Goal: Task Accomplishment & Management: Complete application form

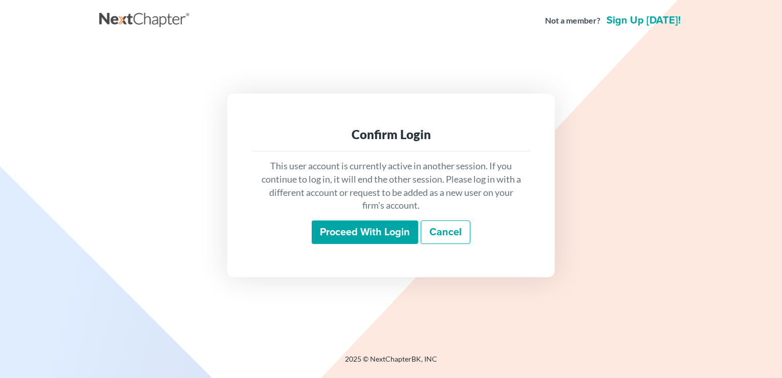
click at [364, 234] on input "Proceed with login" at bounding box center [365, 233] width 106 height 24
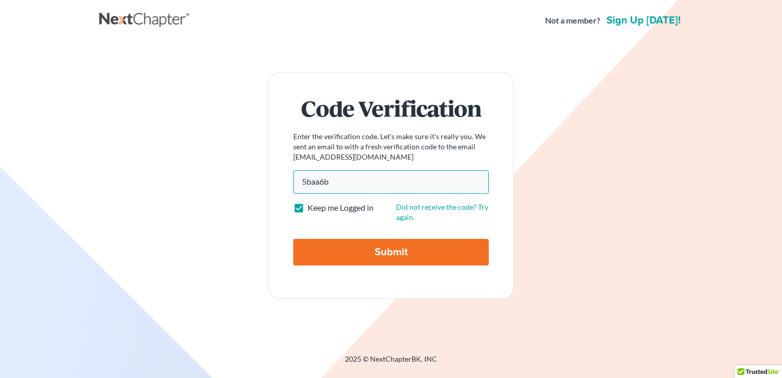
type input "5baa6b"
click at [371, 249] on input "Submit" at bounding box center [391, 252] width 196 height 27
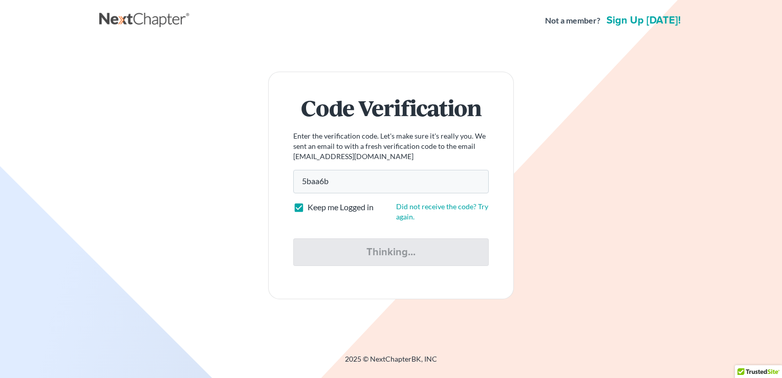
type input "Thinking..."
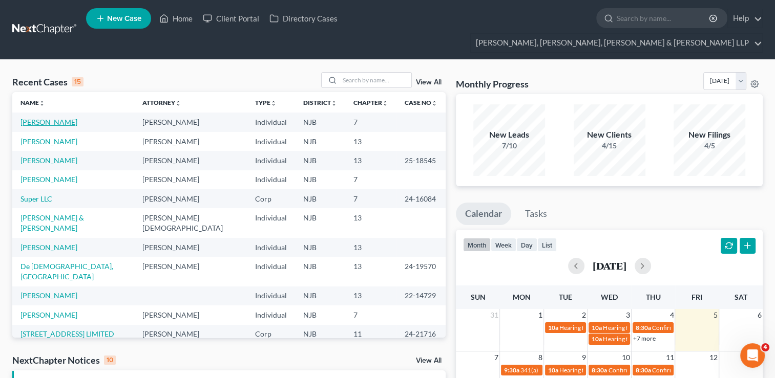
click at [49, 118] on link "[PERSON_NAME]" at bounding box center [48, 122] width 57 height 9
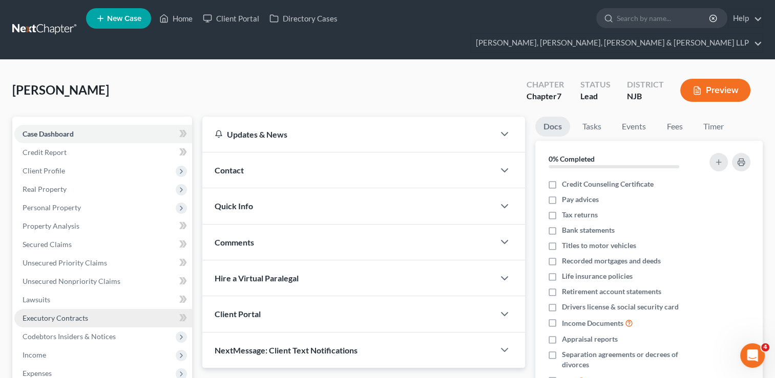
scroll to position [72, 0]
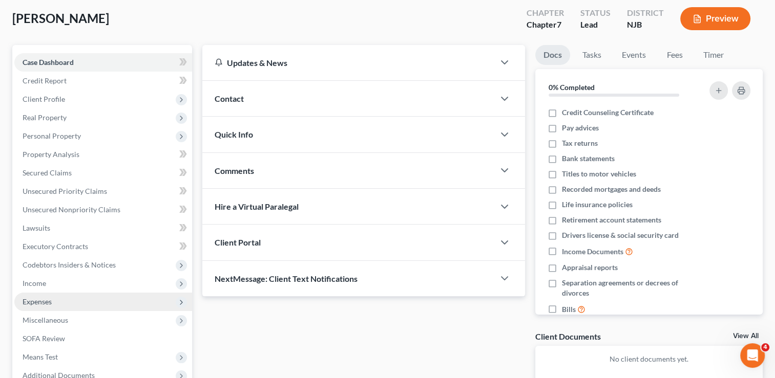
click at [67, 293] on span "Expenses" at bounding box center [103, 302] width 178 height 18
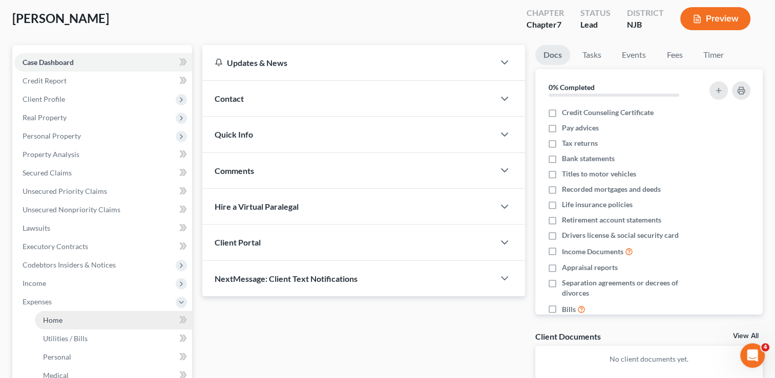
click at [67, 311] on link "Home" at bounding box center [113, 320] width 157 height 18
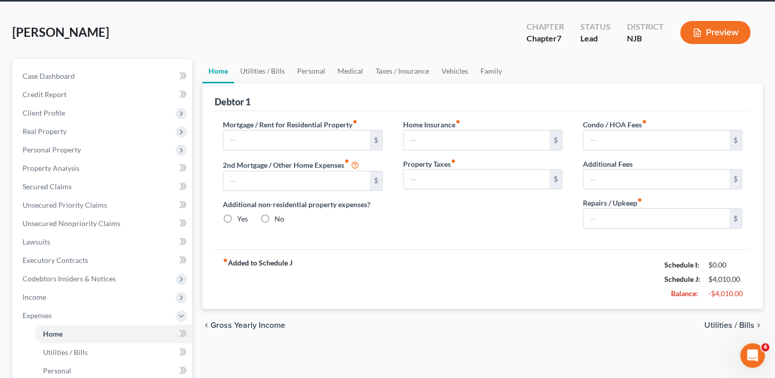
type input "2,000.00"
type input "0.00"
radio input "true"
type input "0.00"
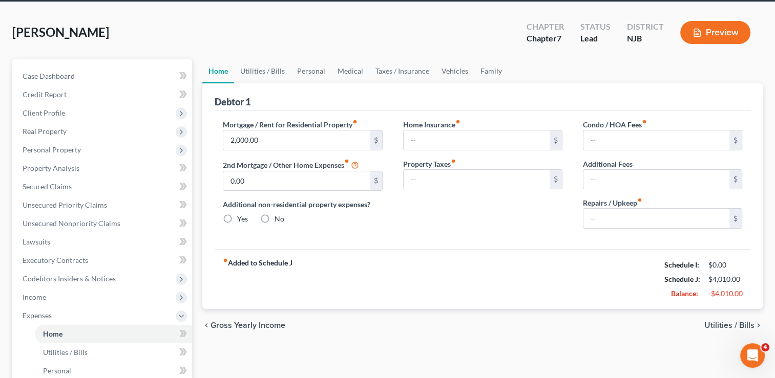
type input "0.00"
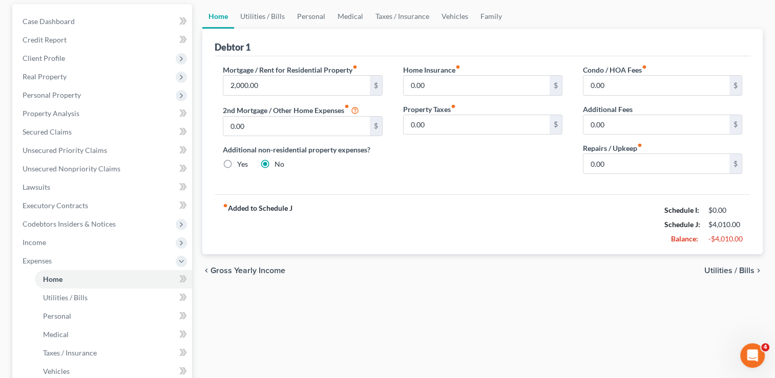
scroll to position [123, 0]
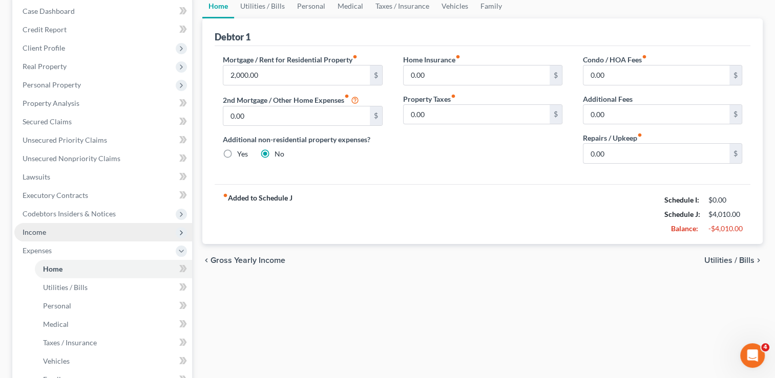
click at [101, 223] on span "Income" at bounding box center [103, 232] width 178 height 18
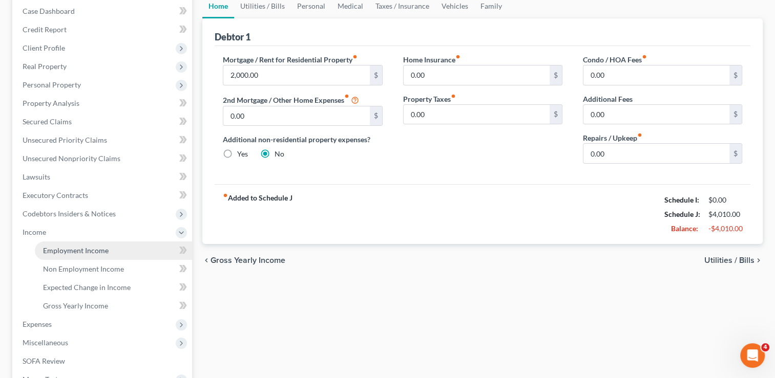
click at [94, 246] on span "Employment Income" at bounding box center [76, 250] width 66 height 9
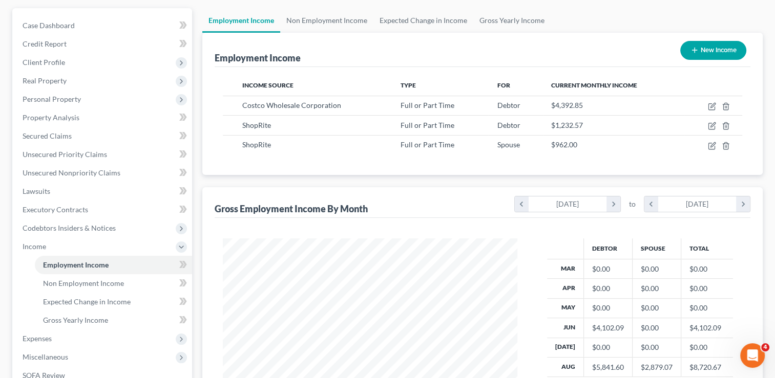
scroll to position [228, 0]
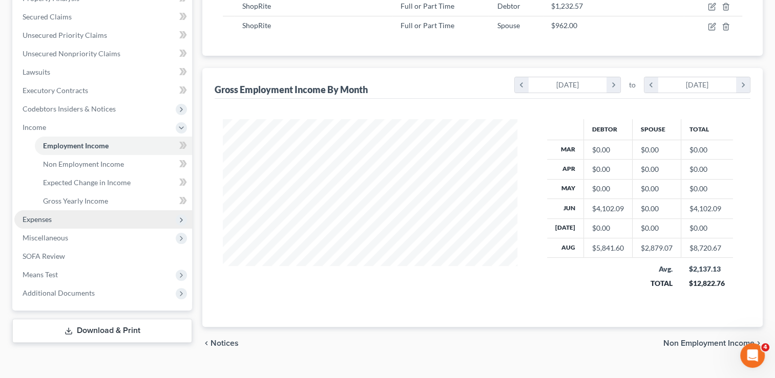
click at [91, 210] on span "Expenses" at bounding box center [103, 219] width 178 height 18
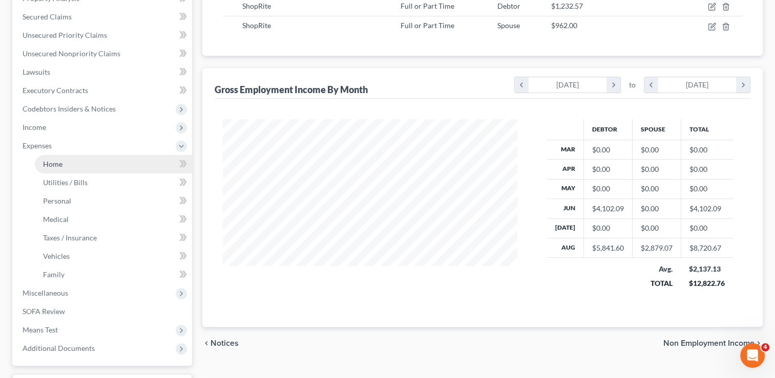
click at [101, 155] on link "Home" at bounding box center [113, 164] width 157 height 18
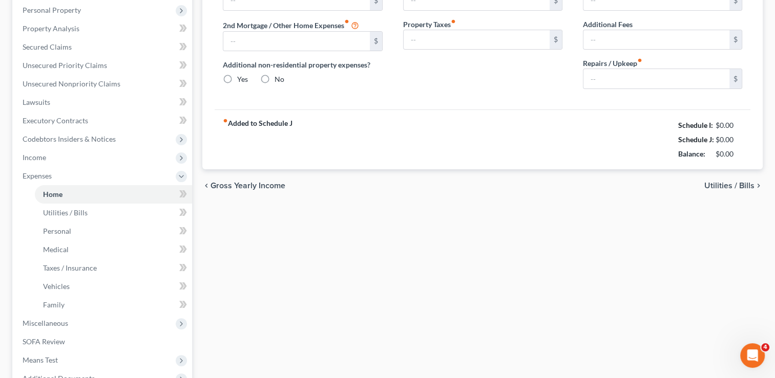
type input "2,000.00"
type input "0.00"
radio input "true"
type input "0.00"
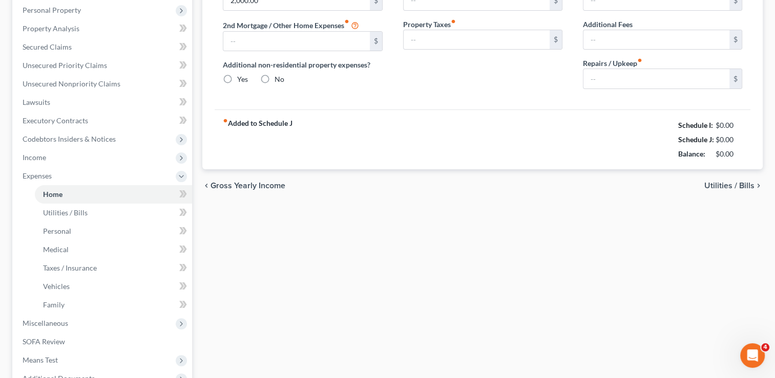
type input "0.00"
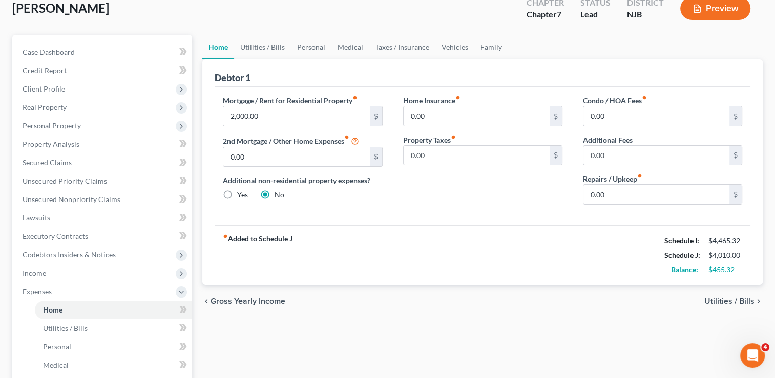
scroll to position [43, 0]
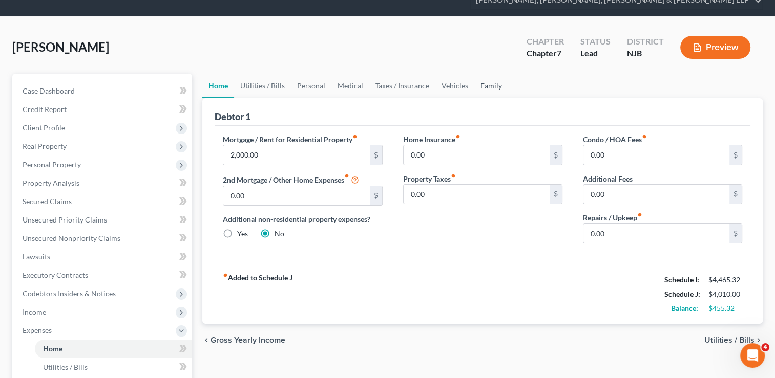
click at [494, 74] on link "Family" at bounding box center [491, 86] width 34 height 25
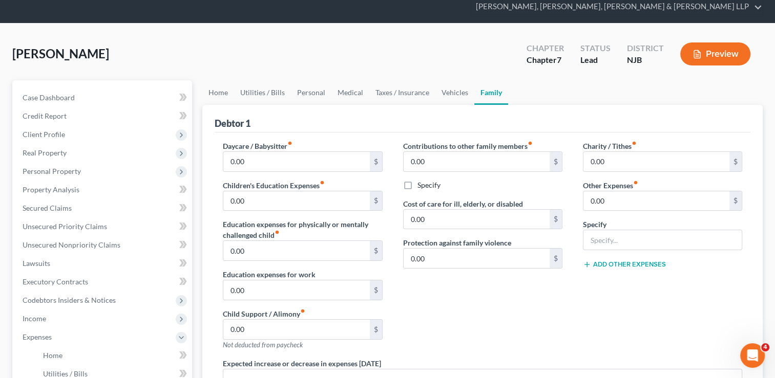
scroll to position [36, 0]
click at [451, 81] on link "Vehicles" at bounding box center [454, 93] width 39 height 25
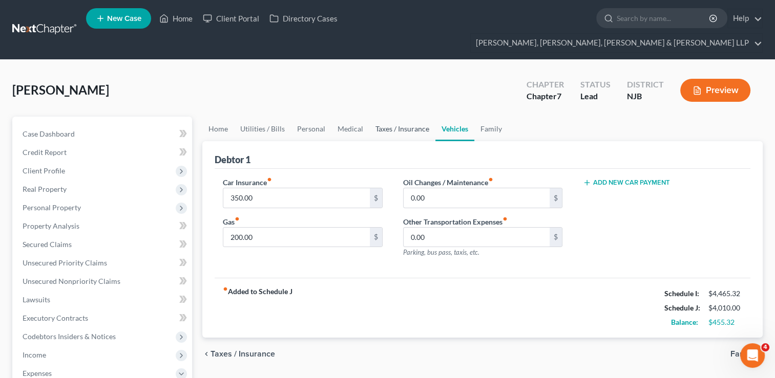
click at [412, 117] on link "Taxes / Insurance" at bounding box center [402, 129] width 66 height 25
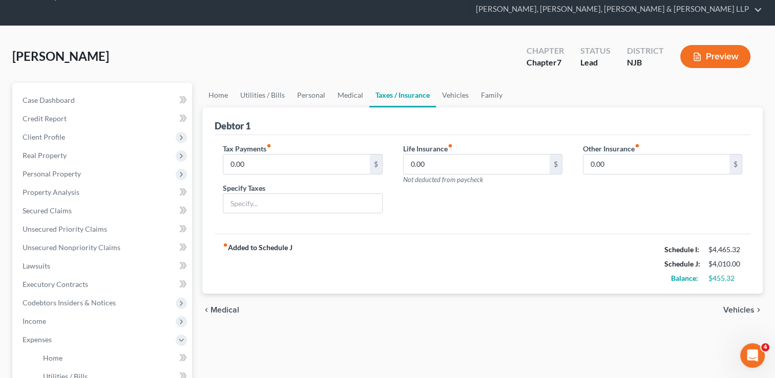
scroll to position [31, 0]
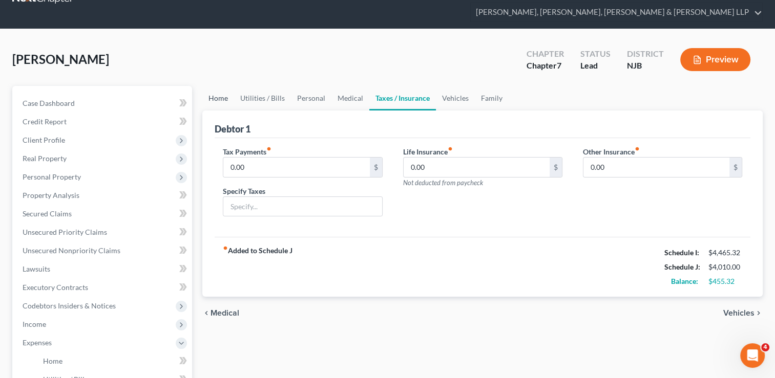
click at [217, 86] on link "Home" at bounding box center [218, 98] width 32 height 25
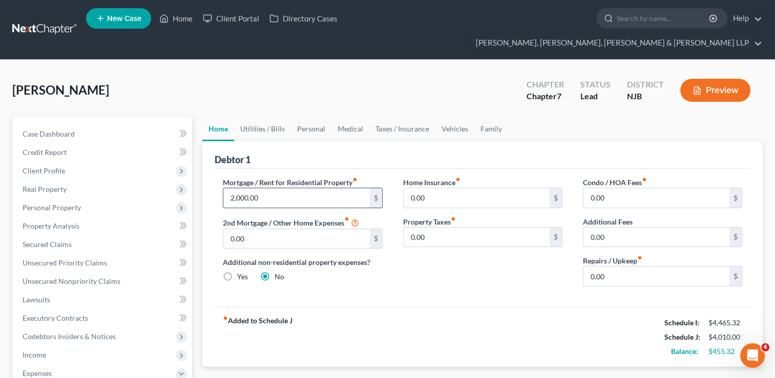
click at [270, 188] on input "2,000.00" at bounding box center [296, 197] width 146 height 19
type input "2,495"
click at [481, 117] on link "Family" at bounding box center [491, 129] width 34 height 25
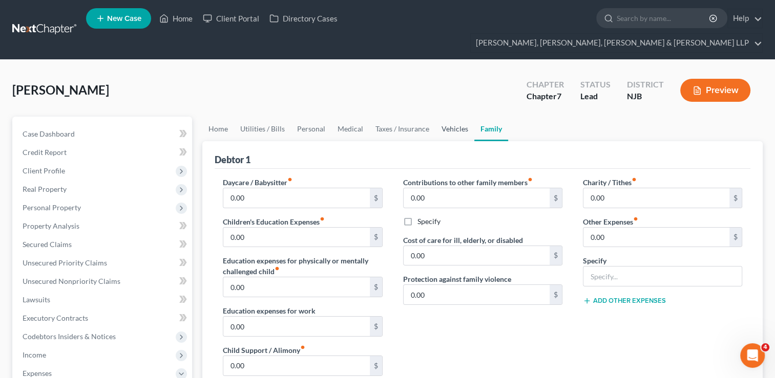
click at [448, 117] on link "Vehicles" at bounding box center [454, 129] width 39 height 25
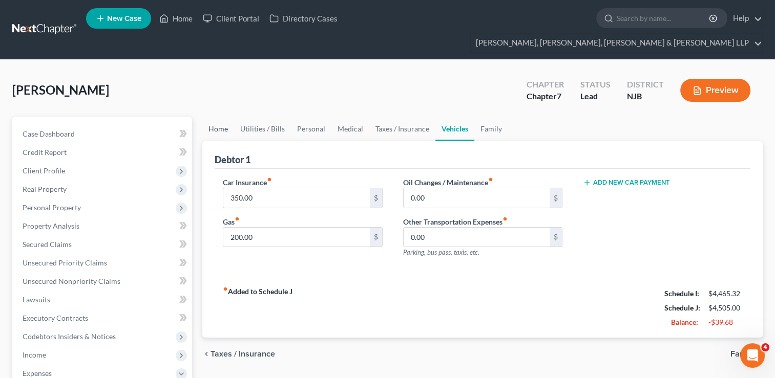
click at [217, 117] on link "Home" at bounding box center [218, 129] width 32 height 25
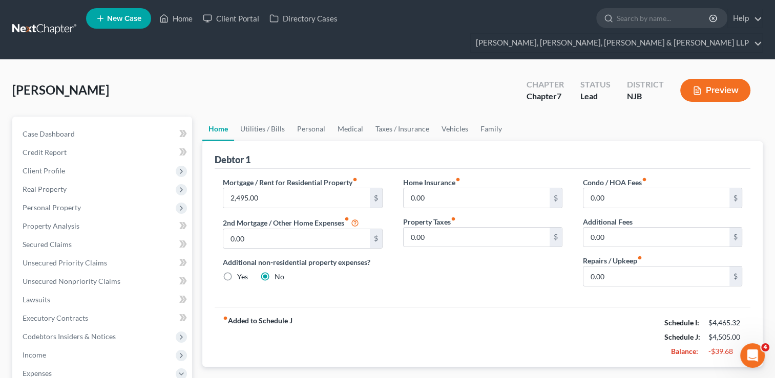
click at [237, 272] on label "Yes" at bounding box center [242, 277] width 11 height 10
click at [241, 272] on input "Yes" at bounding box center [244, 275] width 7 height 7
radio input "true"
radio input "false"
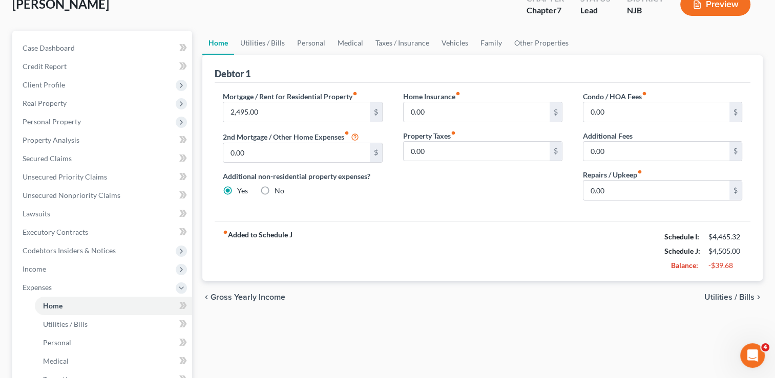
scroll to position [55, 0]
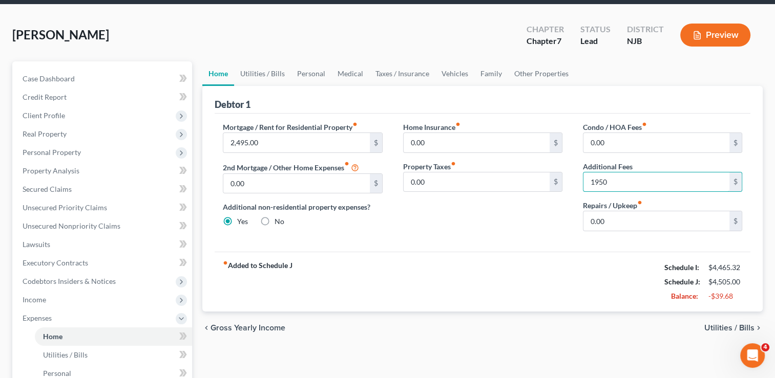
type input "1,950"
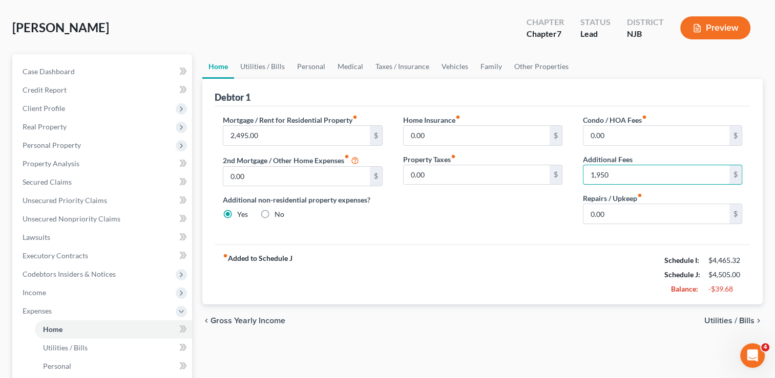
scroll to position [45, 0]
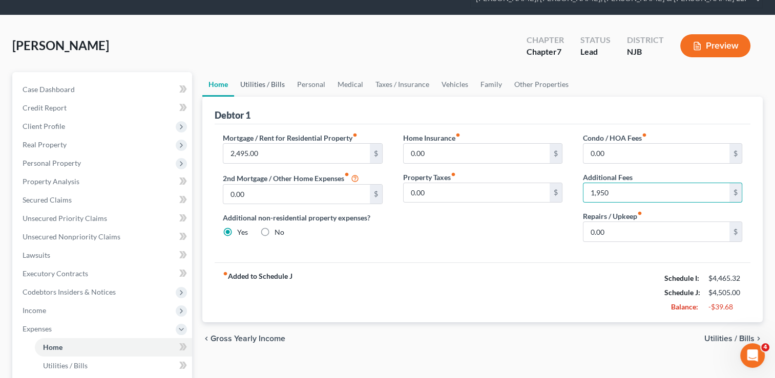
click at [275, 72] on link "Utilities / Bills" at bounding box center [262, 84] width 57 height 25
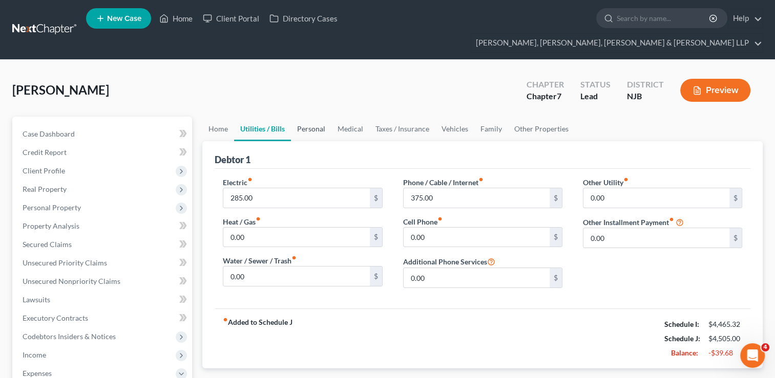
click at [309, 117] on link "Personal" at bounding box center [311, 129] width 40 height 25
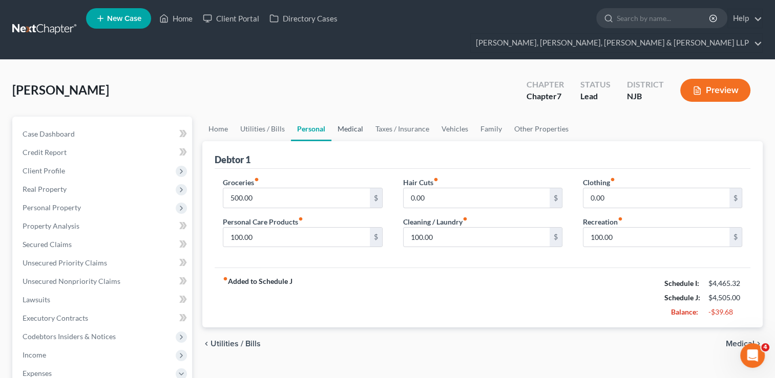
click at [352, 117] on link "Medical" at bounding box center [350, 129] width 38 height 25
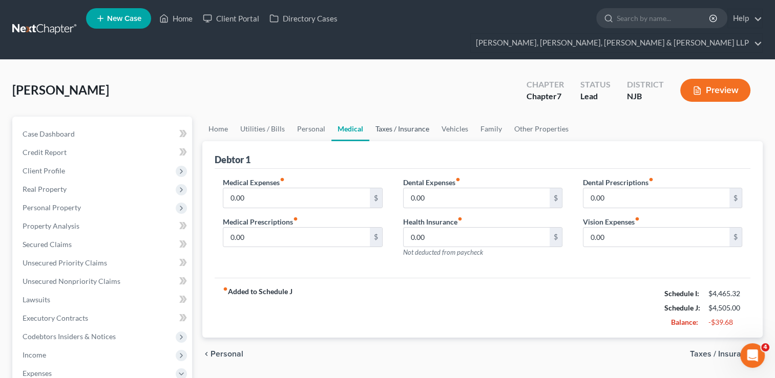
click at [409, 117] on link "Taxes / Insurance" at bounding box center [402, 129] width 66 height 25
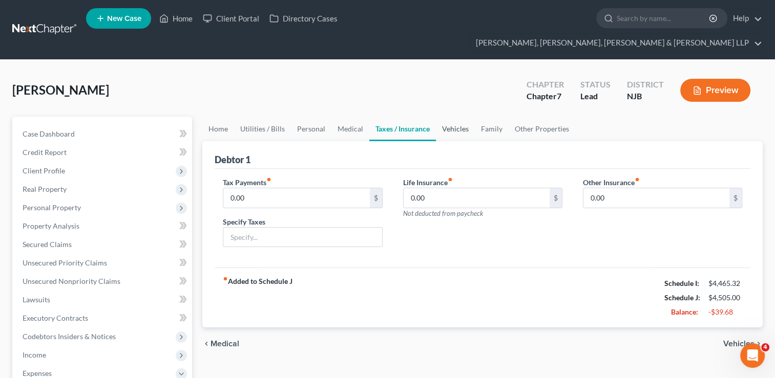
click at [458, 117] on link "Vehicles" at bounding box center [455, 129] width 39 height 25
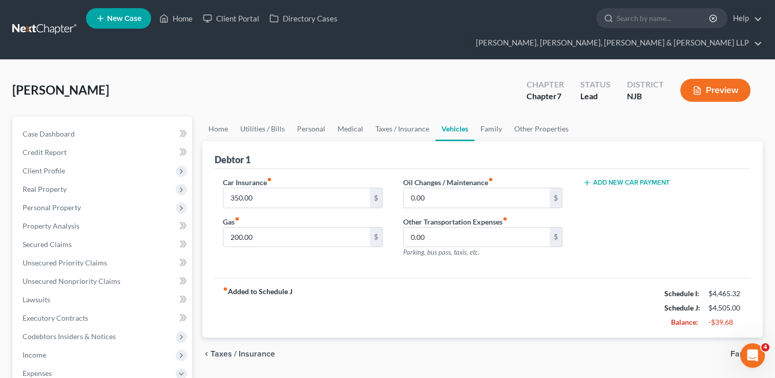
click at [622, 179] on button "Add New Car Payment" at bounding box center [626, 183] width 87 height 8
click at [645, 188] on input "text" at bounding box center [649, 197] width 132 height 19
type input "698"
click at [627, 218] on button "Add New Car Payment" at bounding box center [626, 222] width 87 height 8
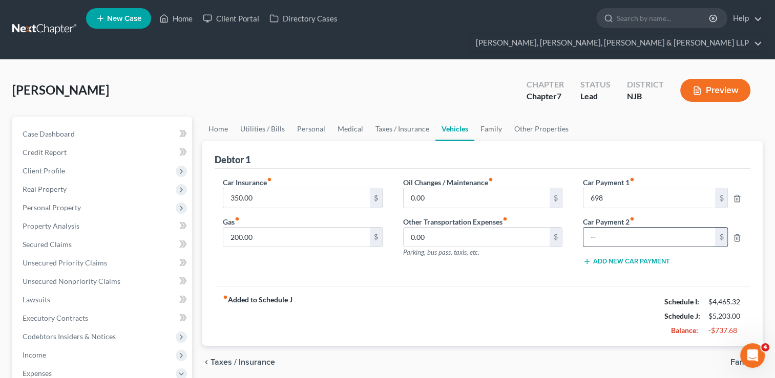
click at [612, 228] on input "text" at bounding box center [649, 237] width 132 height 19
type input "845"
click at [547, 253] on div "Oil Changes / Maintenance fiber_manual_record 0.00 $ Other Transportation Expen…" at bounding box center [483, 225] width 180 height 97
click at [485, 117] on link "Family" at bounding box center [491, 129] width 34 height 25
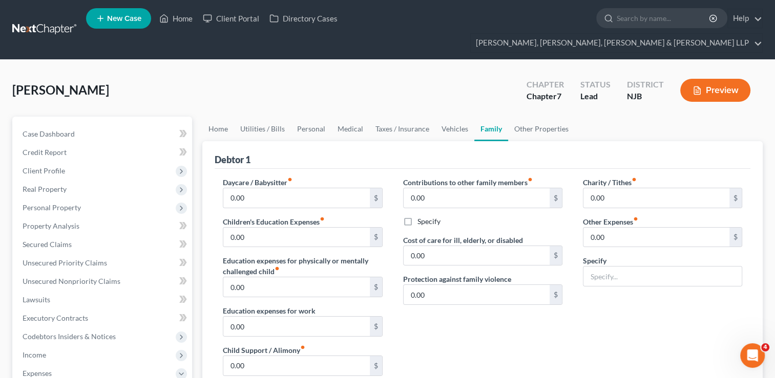
click at [707, 79] on button "Preview" at bounding box center [715, 90] width 70 height 23
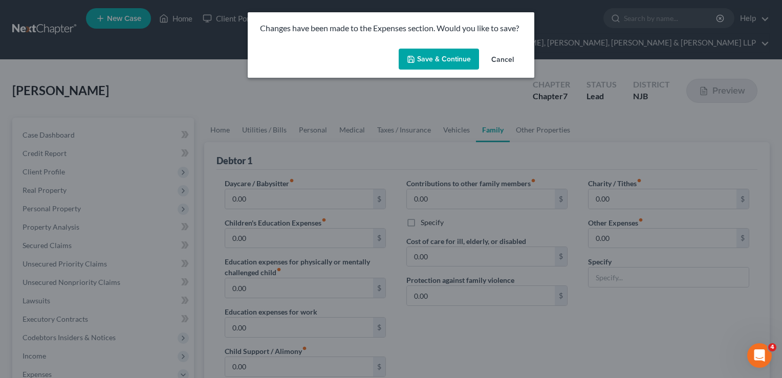
click at [459, 61] on button "Save & Continue" at bounding box center [439, 60] width 80 height 22
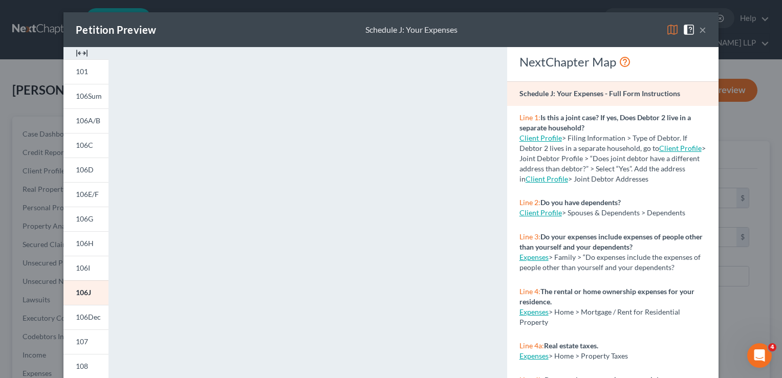
click at [699, 28] on button "×" at bounding box center [702, 30] width 7 height 12
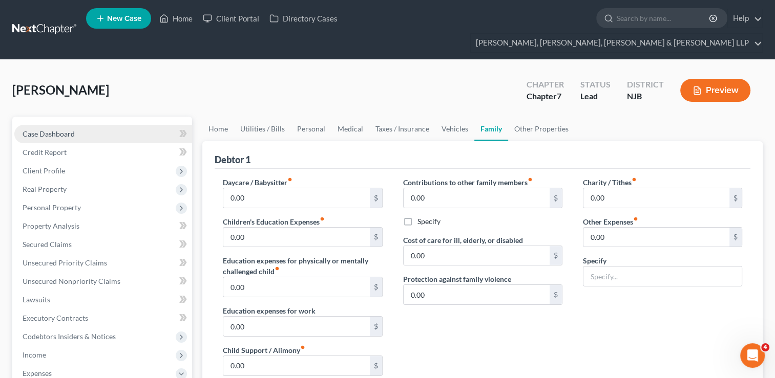
click at [63, 130] on span "Case Dashboard" at bounding box center [49, 134] width 52 height 9
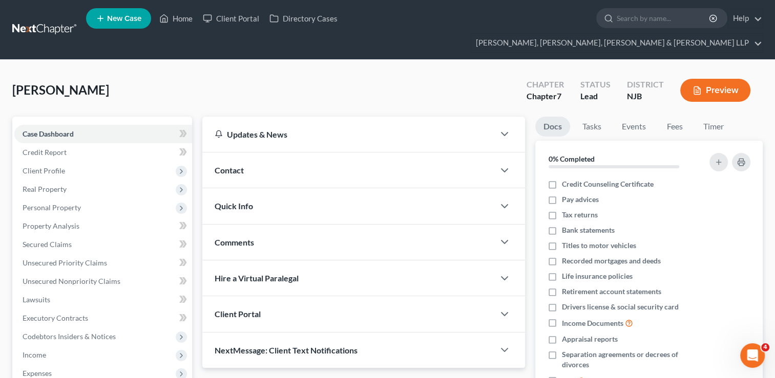
scroll to position [138, 0]
